Goal: Find specific page/section: Find specific page/section

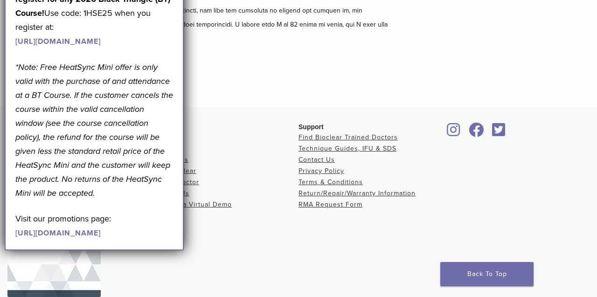
scroll to position [239, 0]
click at [330, 133] on link "Find Bioclear Trained Doctors" at bounding box center [347, 137] width 99 height 8
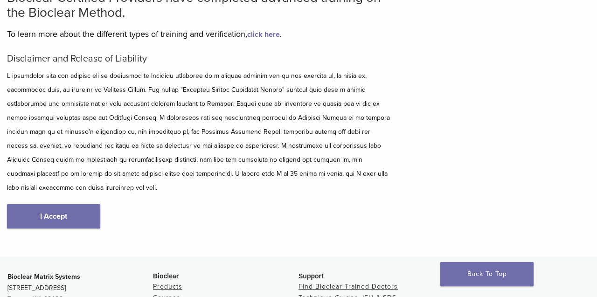
scroll to position [92, 0]
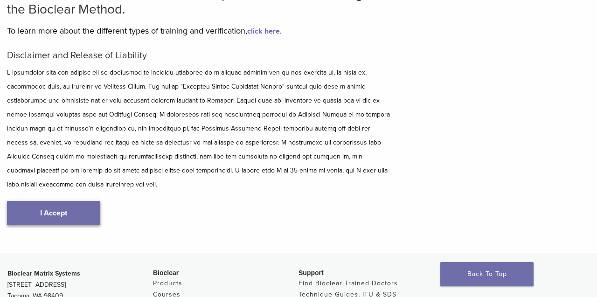
click at [95, 201] on link "I Accept" at bounding box center [53, 213] width 93 height 24
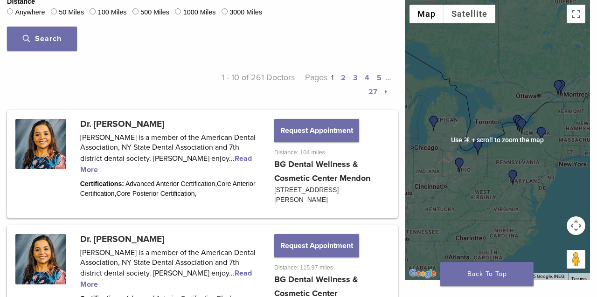
scroll to position [352, 0]
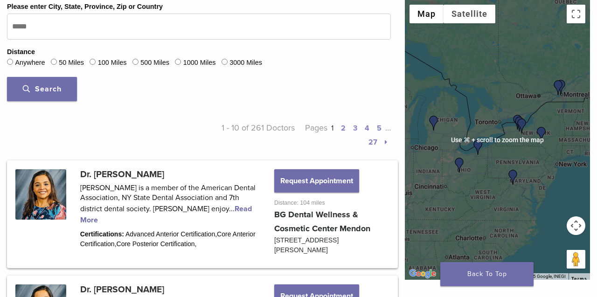
click at [521, 123] on img "Dr. Svetlana Yurovskiy" at bounding box center [521, 125] width 15 height 15
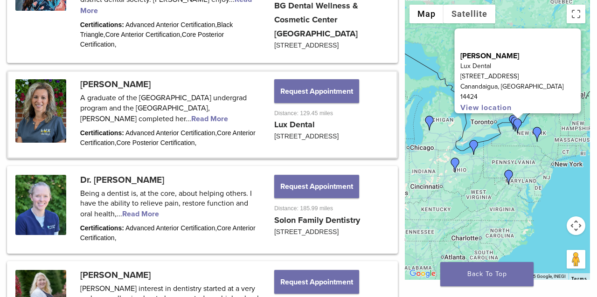
scroll to position [732, 0]
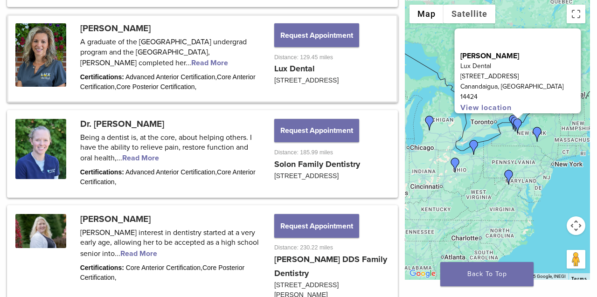
click at [537, 132] on img "Dr. Michelle Gifford" at bounding box center [536, 134] width 15 height 15
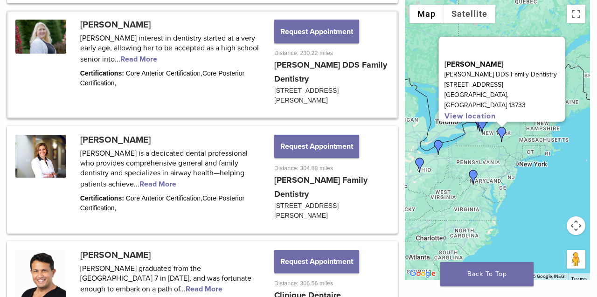
scroll to position [928, 0]
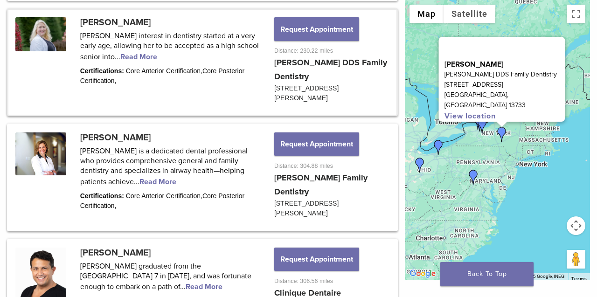
click at [473, 174] on img "Dr. Deborah Baker" at bounding box center [473, 177] width 15 height 15
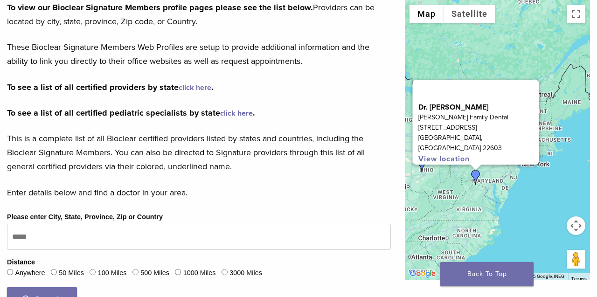
scroll to position [145, 0]
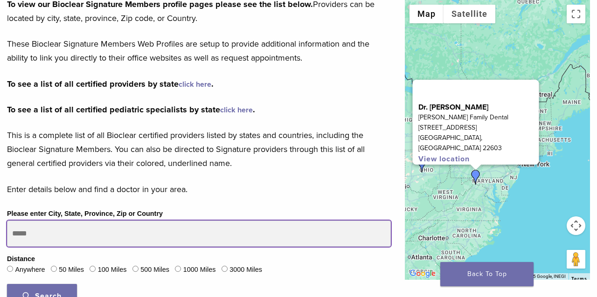
drag, startPoint x: 51, startPoint y: 227, endPoint x: 13, endPoint y: 234, distance: 39.3
click at [12, 233] on input "Please enter City, State, Province, Zip or Country" at bounding box center [199, 233] width 384 height 26
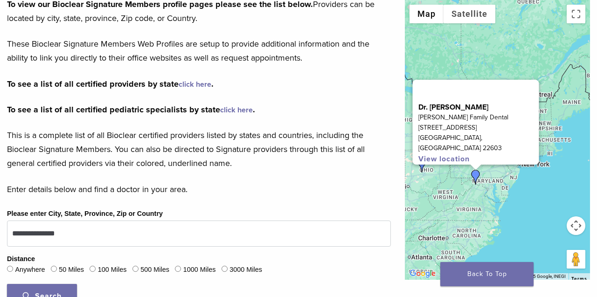
click at [63, 288] on button "Search" at bounding box center [42, 296] width 70 height 24
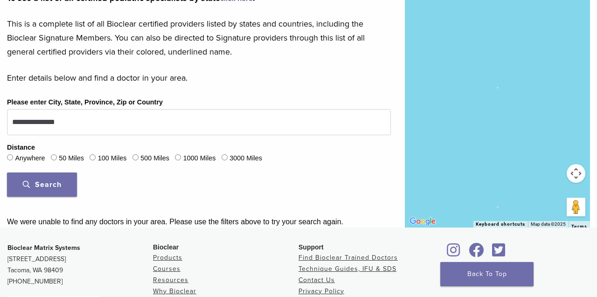
scroll to position [263, 0]
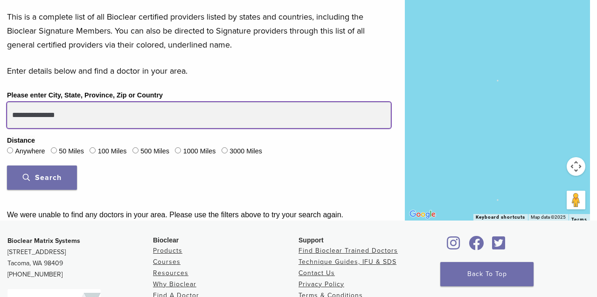
click at [12, 114] on input "**********" at bounding box center [199, 115] width 384 height 26
type input "**********"
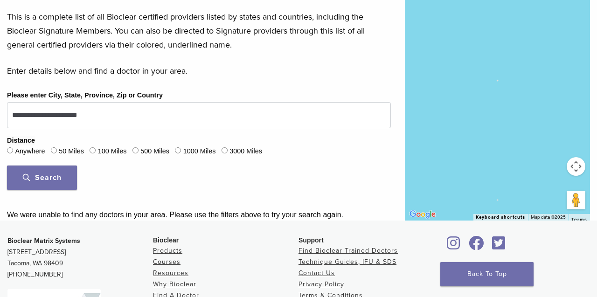
click at [55, 173] on span "Search" at bounding box center [42, 177] width 39 height 9
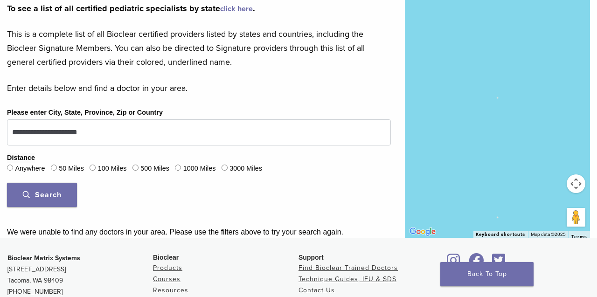
scroll to position [0, 0]
